Goal: Task Accomplishment & Management: Manage account settings

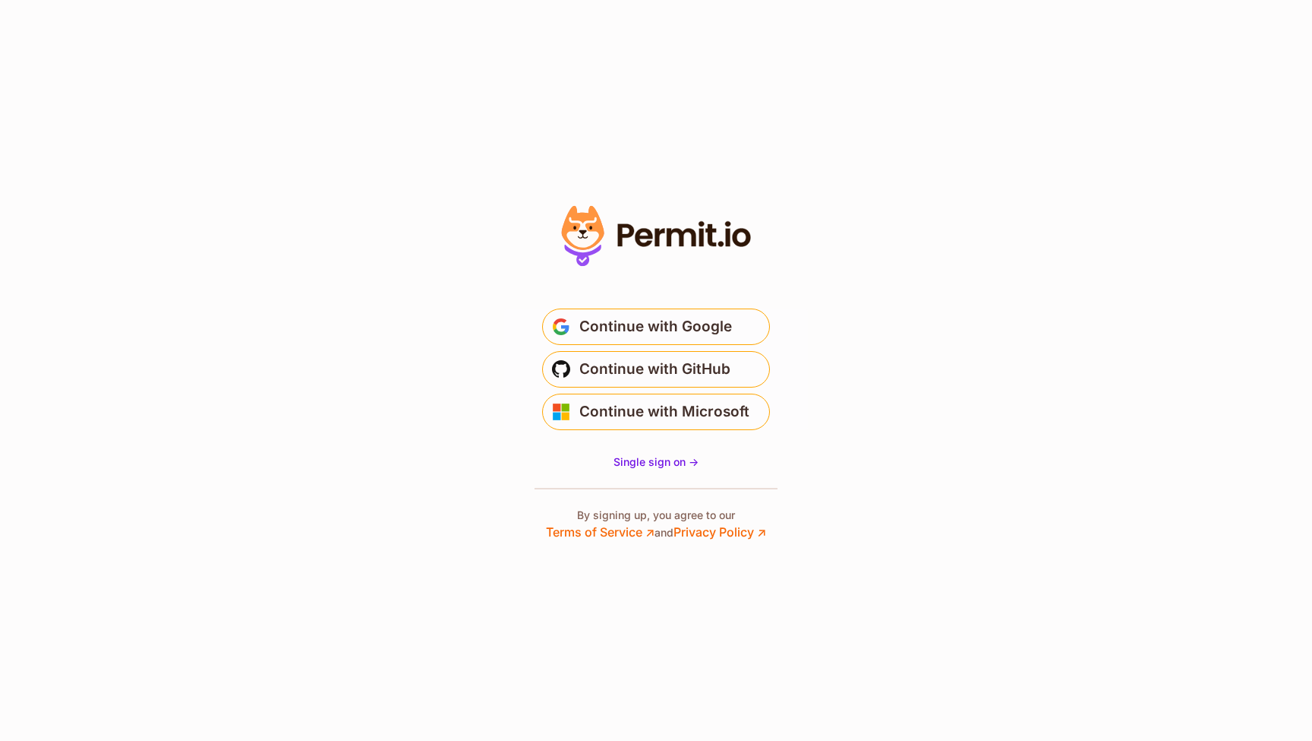
click at [676, 327] on span "Continue with Google" at bounding box center [656, 326] width 153 height 24
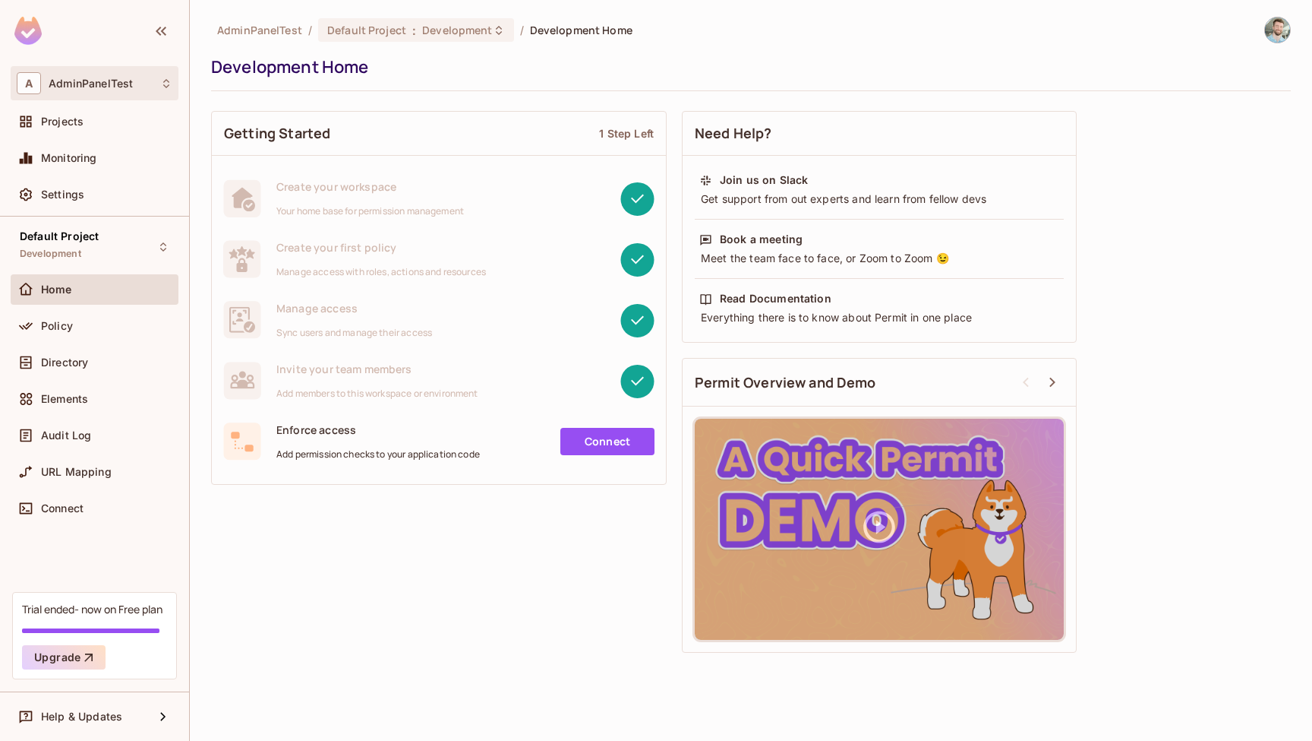
click at [148, 81] on div "A AdminPanelTest" at bounding box center [95, 83] width 156 height 22
click at [147, 81] on div at bounding box center [656, 370] width 1312 height 741
click at [1281, 36] on img at bounding box center [1277, 29] width 25 height 25
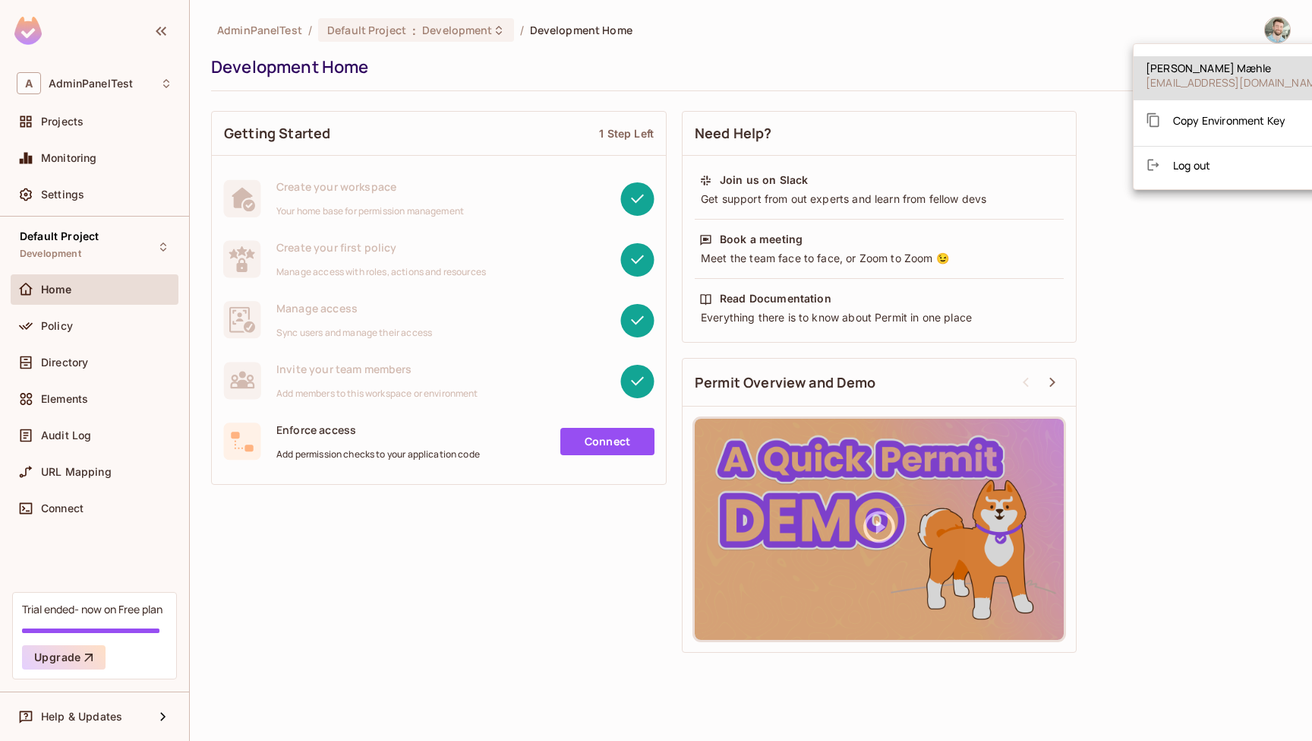
click at [740, 85] on div at bounding box center [656, 370] width 1312 height 741
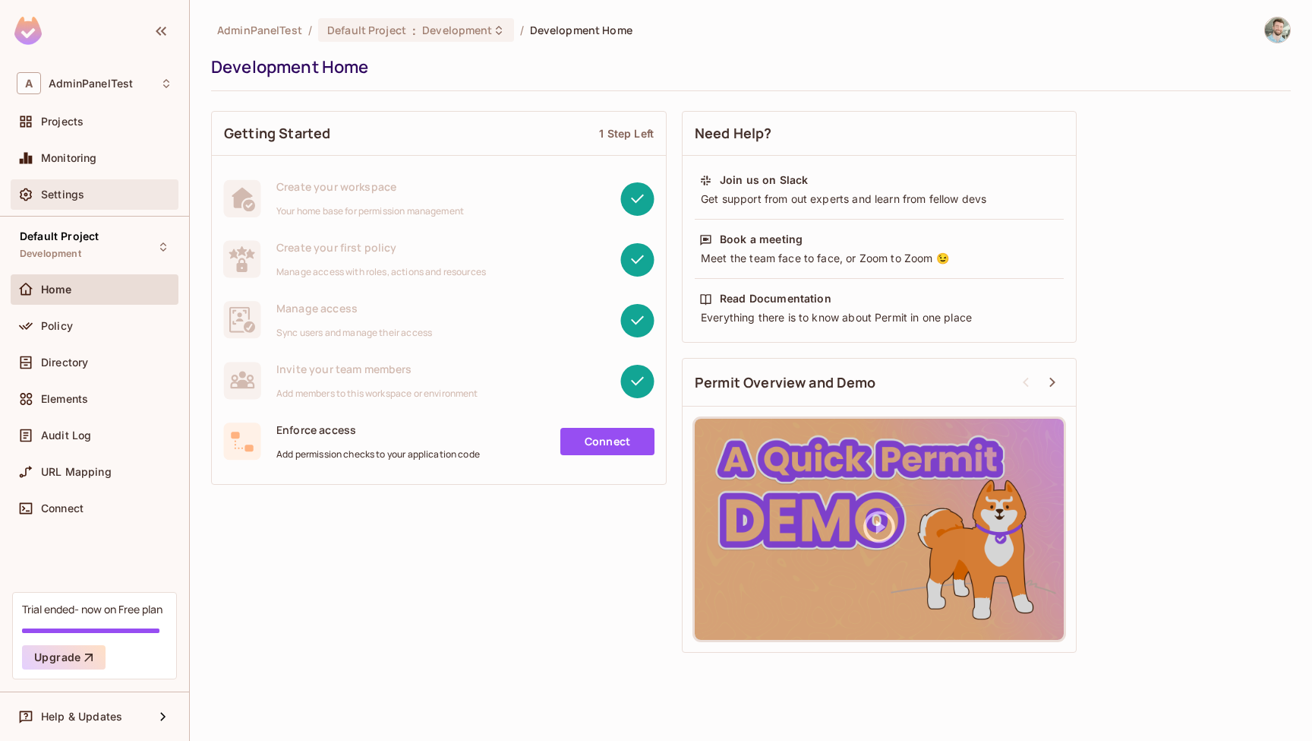
click at [30, 183] on div "Settings" at bounding box center [95, 194] width 168 height 30
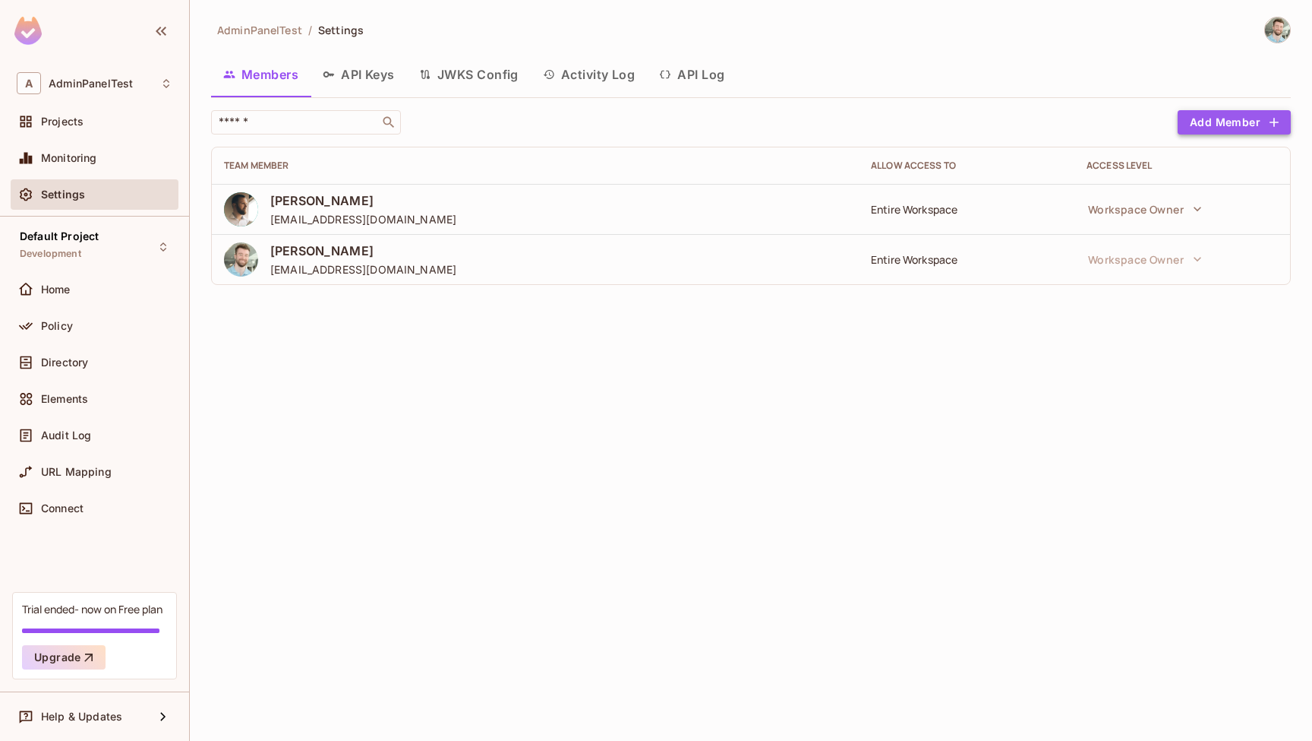
click at [1210, 125] on button "Add Member" at bounding box center [1234, 122] width 113 height 24
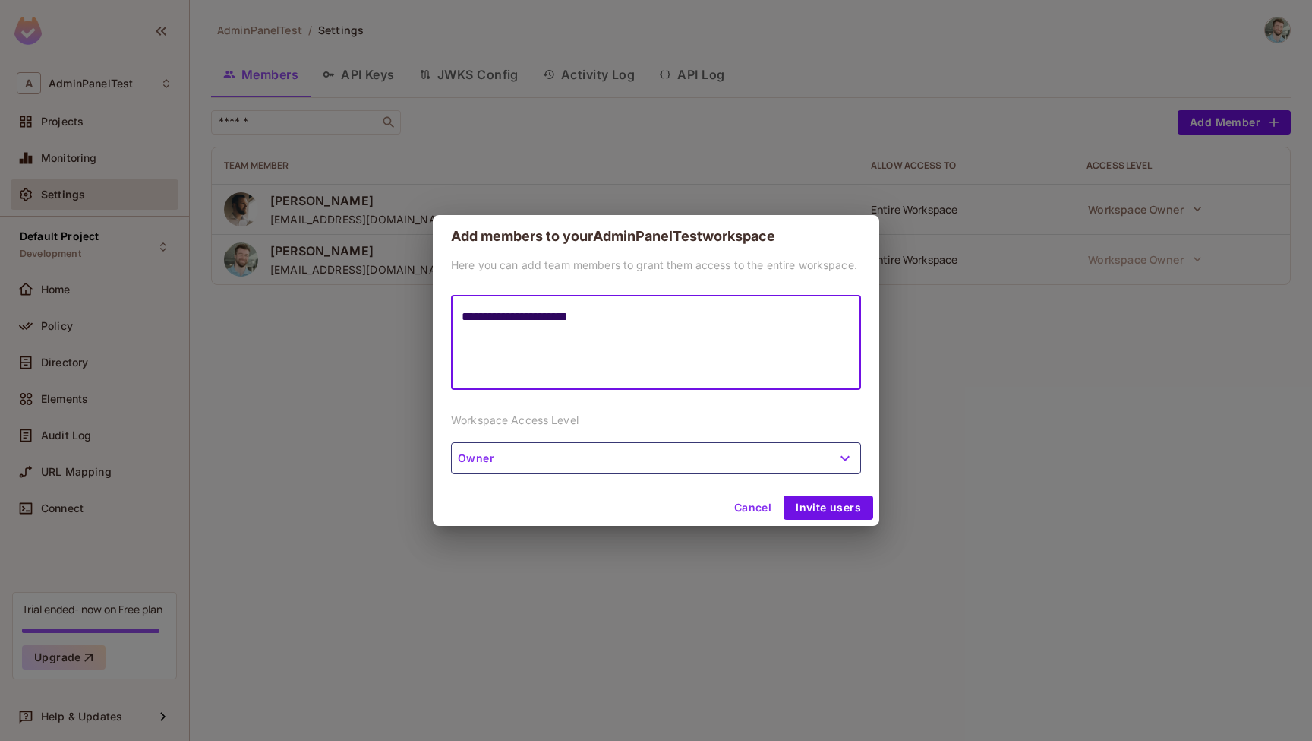
type textarea "**********"
click at [720, 453] on button "Owner" at bounding box center [656, 458] width 410 height 32
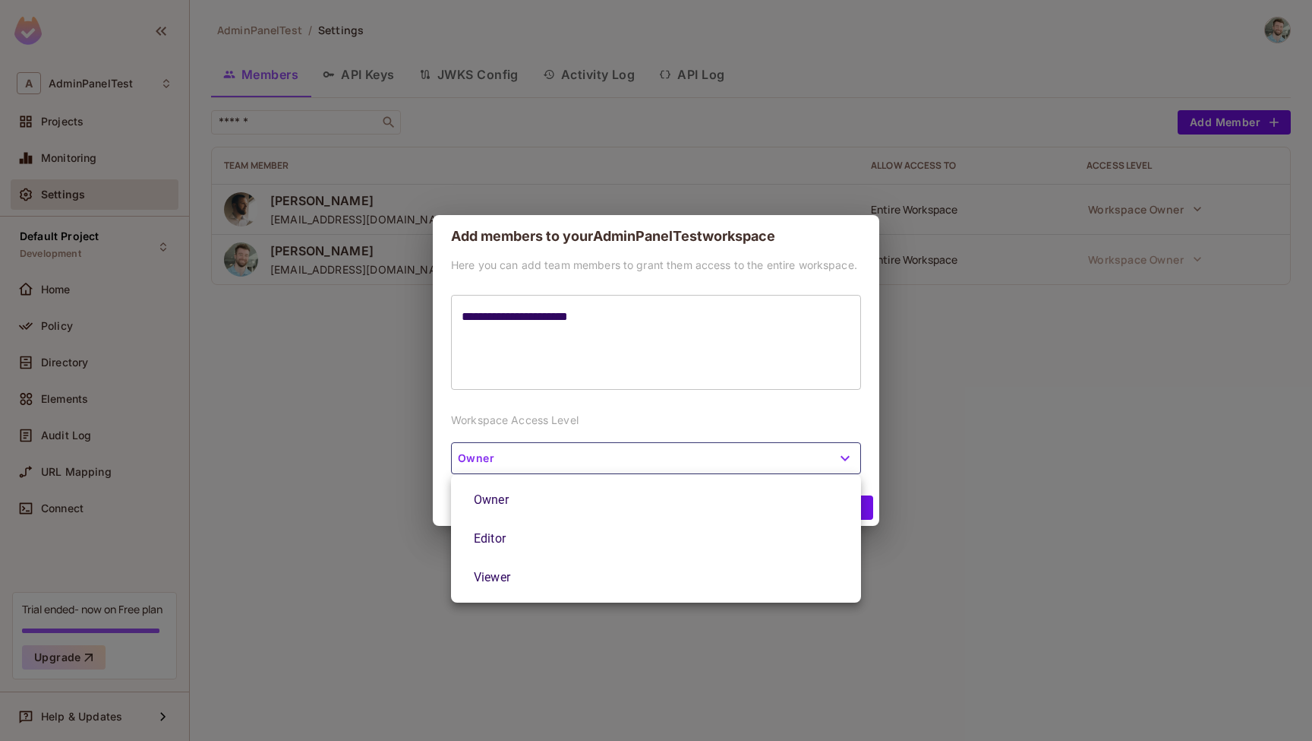
click at [728, 417] on div at bounding box center [656, 370] width 1312 height 741
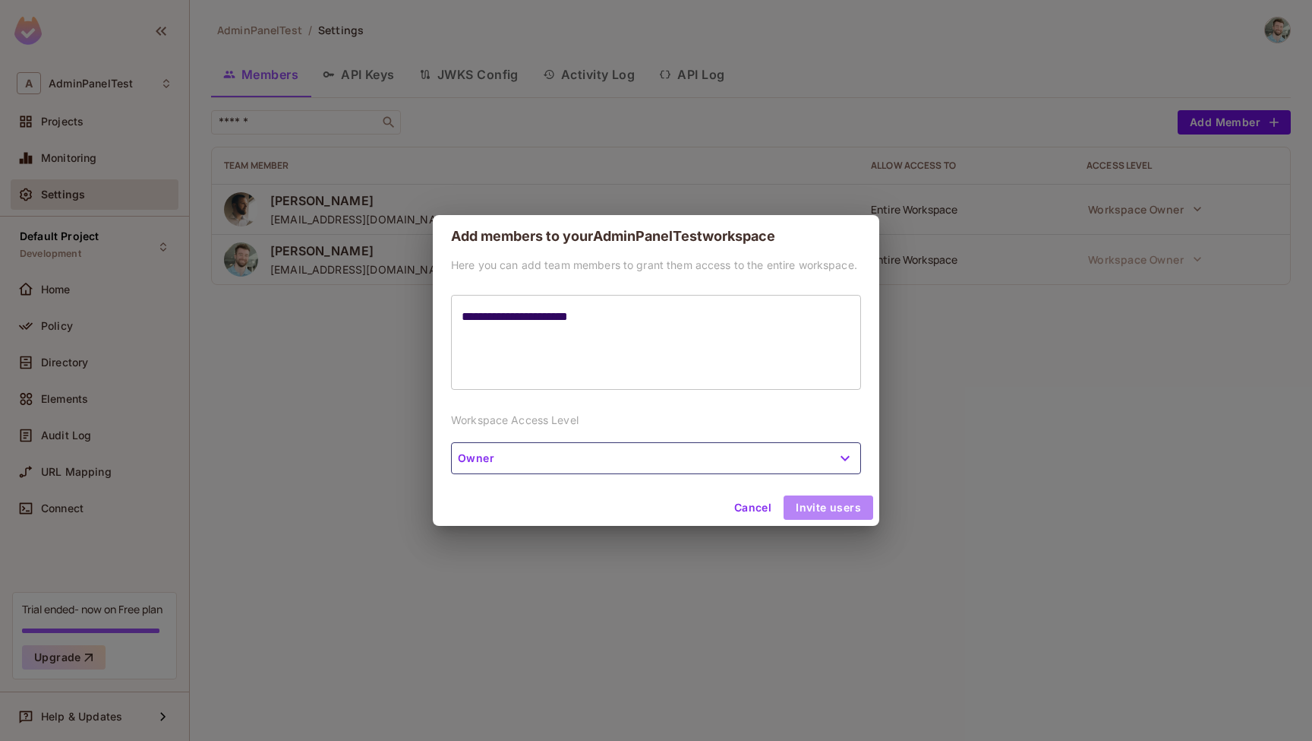
click at [832, 510] on button "Invite users" at bounding box center [829, 507] width 90 height 24
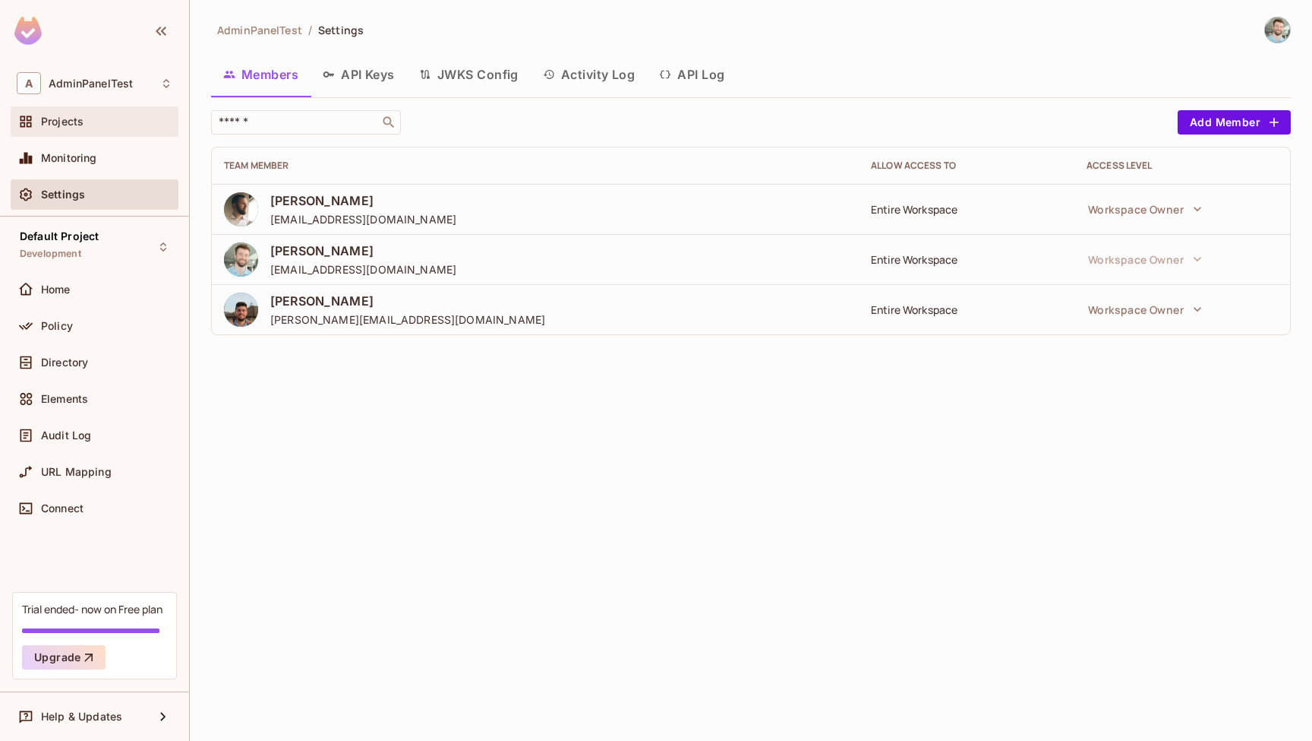
click at [124, 121] on div "Projects" at bounding box center [106, 121] width 131 height 12
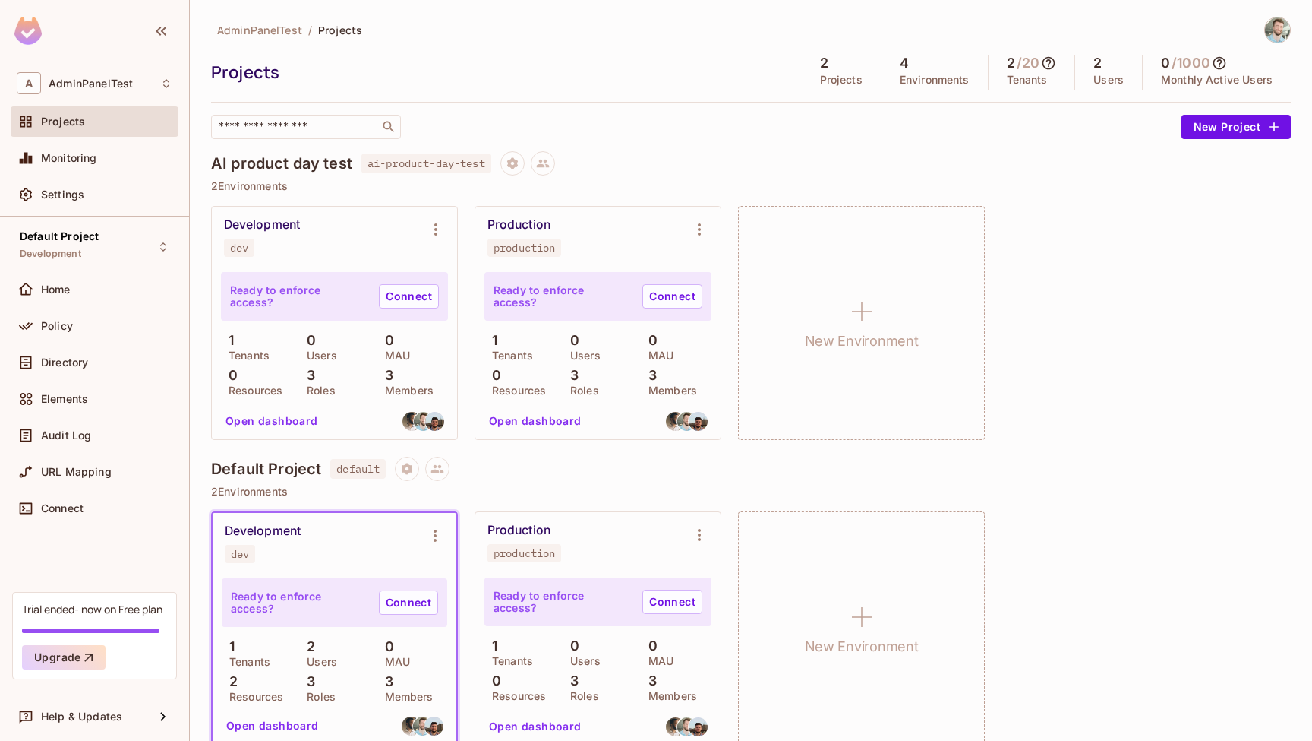
scroll to position [21, 0]
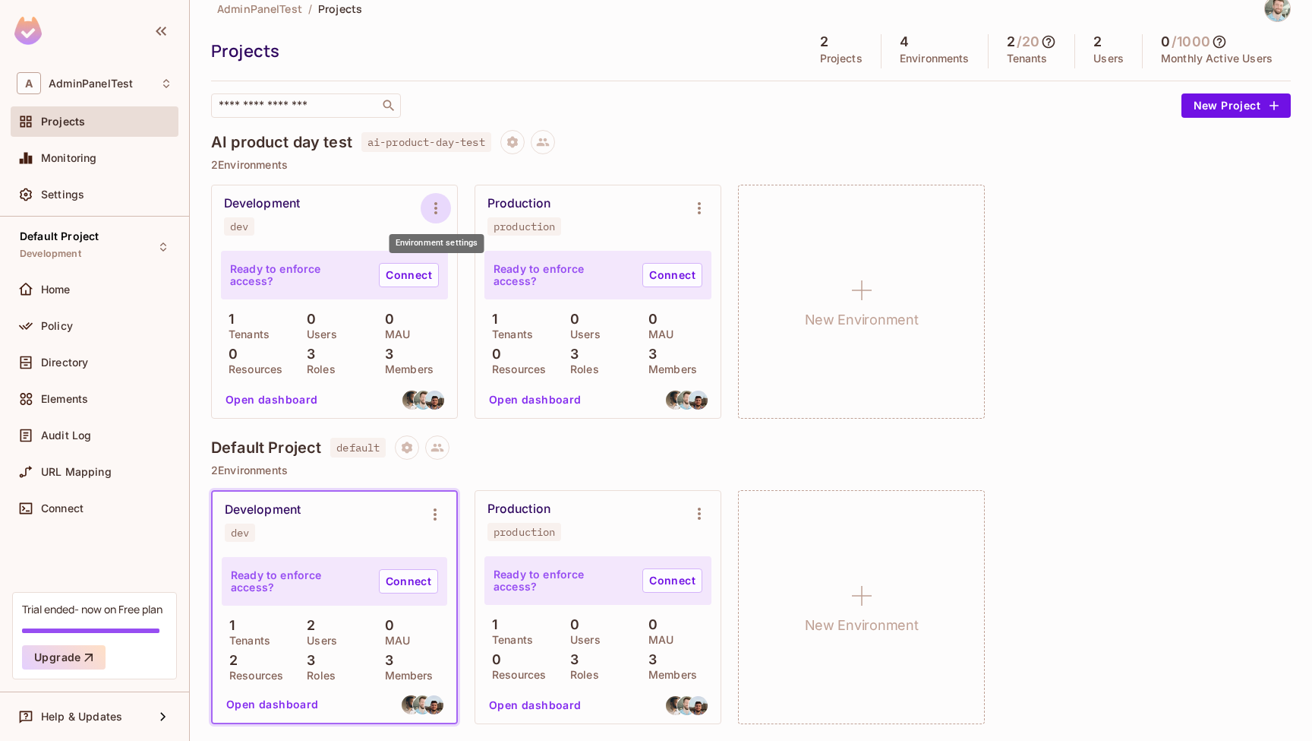
click at [432, 213] on icon "Environment settings" at bounding box center [436, 208] width 18 height 18
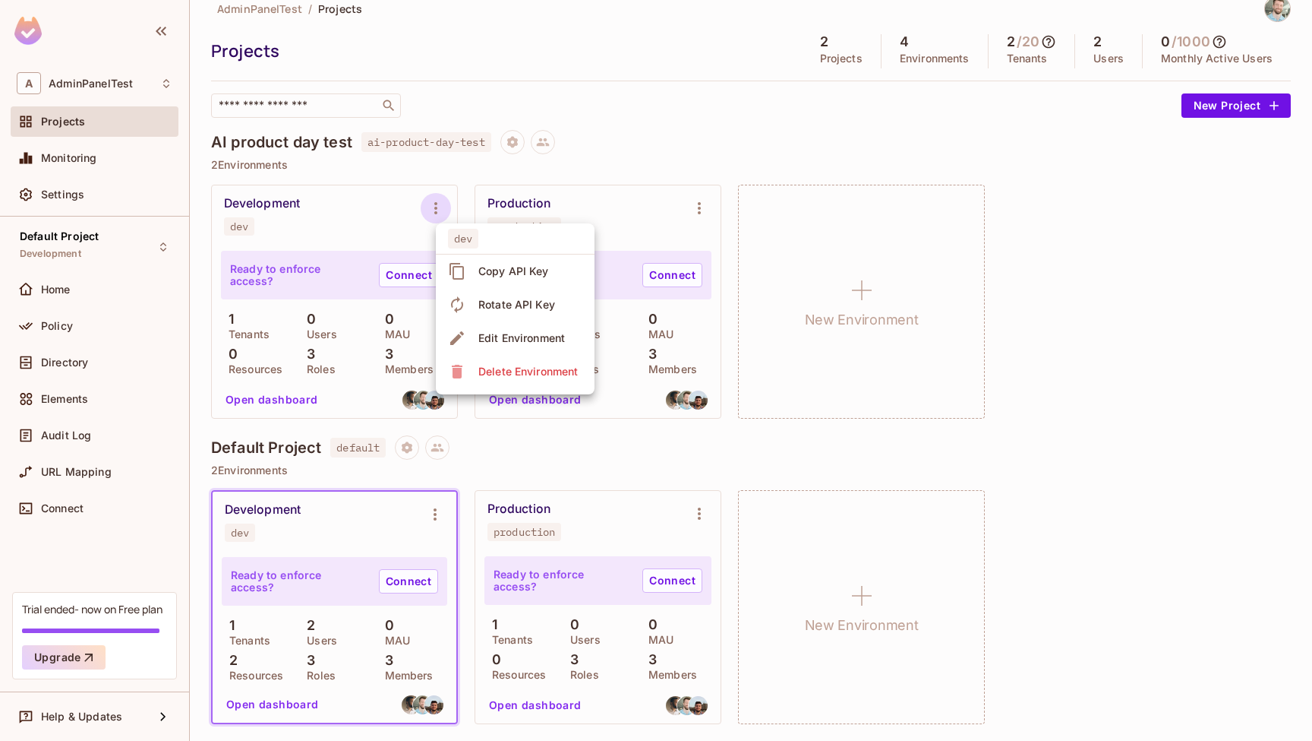
click at [433, 209] on div at bounding box center [656, 370] width 1312 height 741
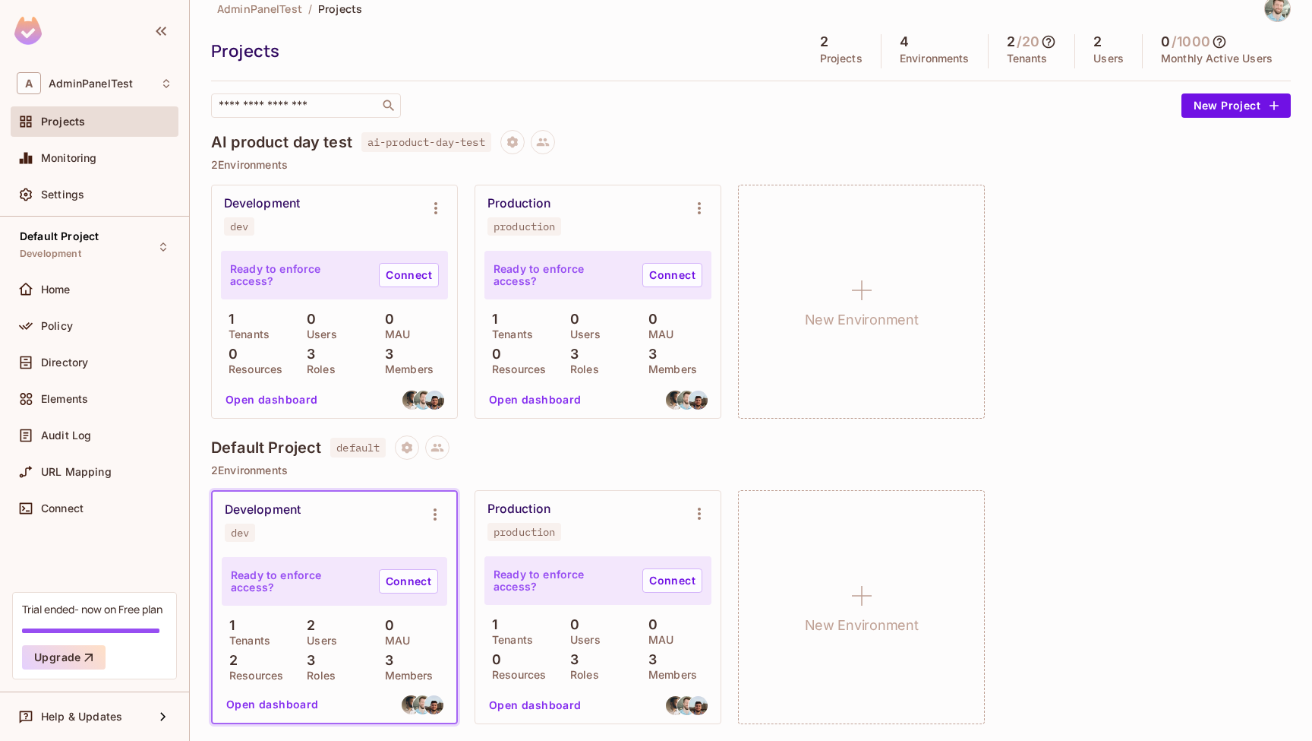
click at [655, 160] on p "2 Environments" at bounding box center [751, 165] width 1080 height 12
click at [441, 210] on icon "Environment settings" at bounding box center [436, 208] width 18 height 18
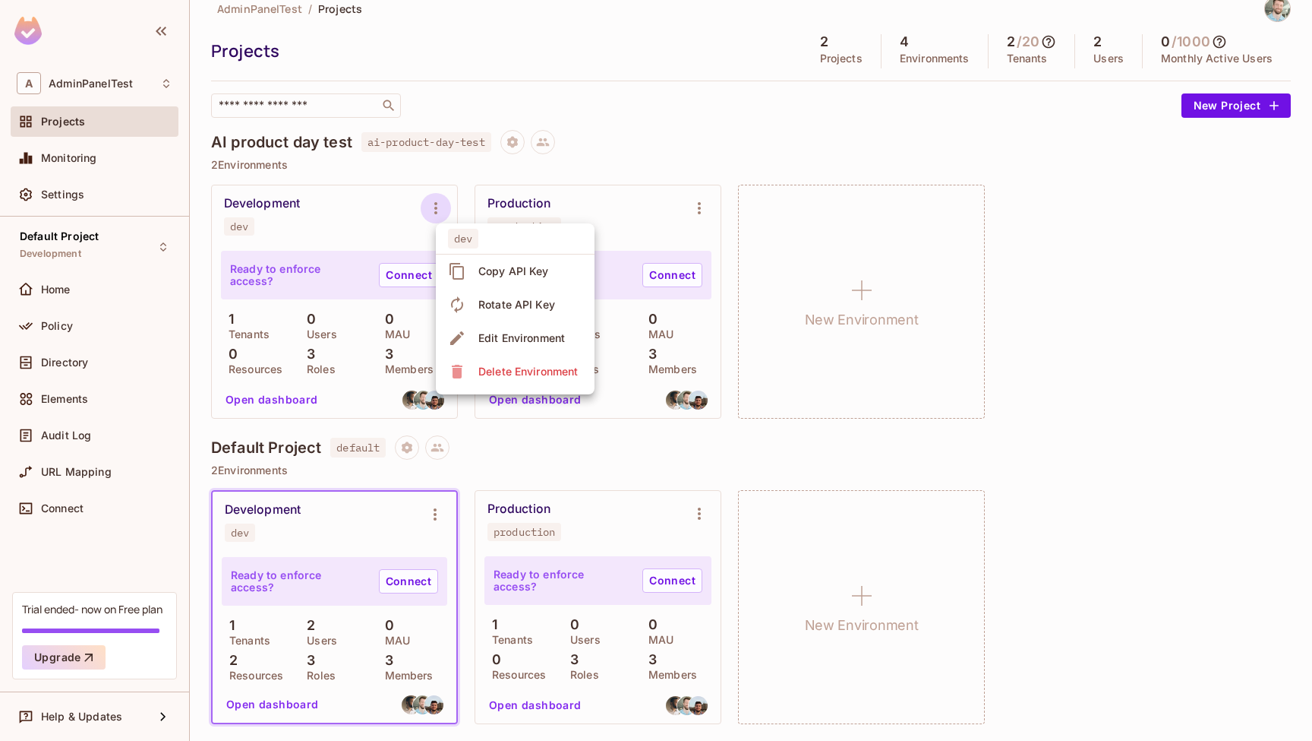
click at [558, 178] on div at bounding box center [656, 370] width 1312 height 741
